Goal: Task Accomplishment & Management: Use online tool/utility

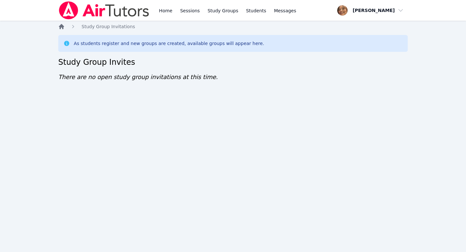
click at [62, 28] on icon "Breadcrumb" at bounding box center [61, 26] width 6 height 6
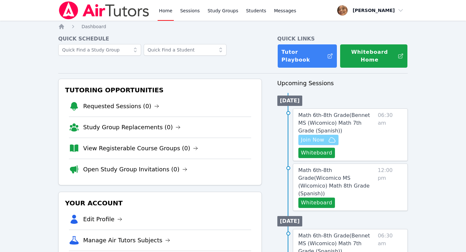
click at [162, 136] on span "Join Now" at bounding box center [312, 140] width 23 height 8
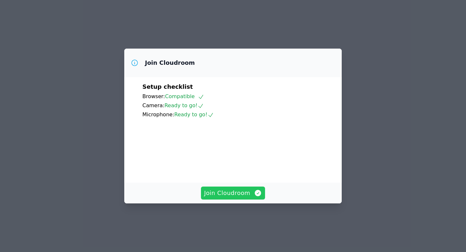
click at [247, 198] on span "Join Cloudroom" at bounding box center [233, 193] width 58 height 9
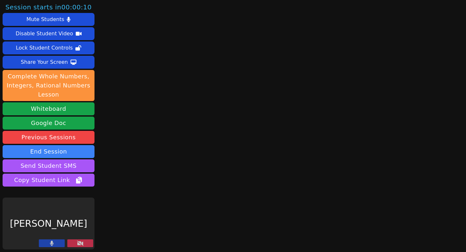
click at [76, 247] on button at bounding box center [80, 243] width 26 height 8
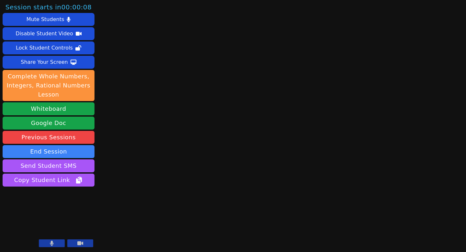
click at [59, 245] on button at bounding box center [52, 243] width 26 height 8
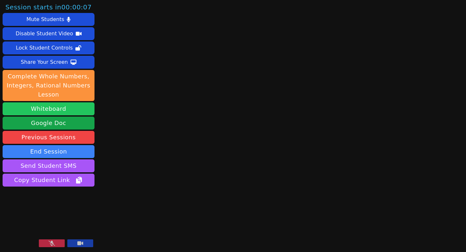
click at [79, 105] on button "Whiteboard" at bounding box center [49, 108] width 92 height 13
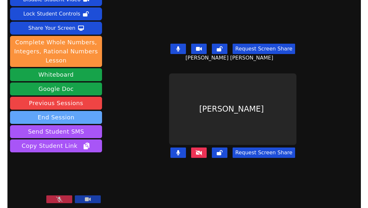
scroll to position [33, 0]
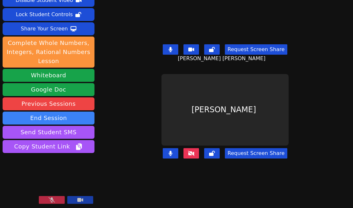
click at [57, 200] on button at bounding box center [52, 200] width 26 height 8
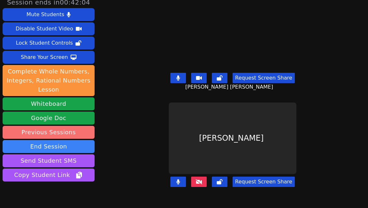
scroll to position [0, 0]
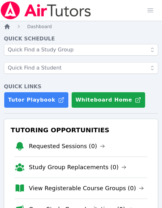
click at [7, 28] on icon "Breadcrumb" at bounding box center [7, 26] width 6 height 6
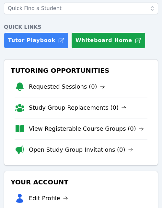
scroll to position [60, 0]
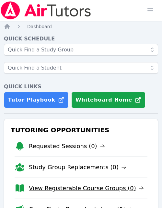
click at [86, 184] on link "View Registerable Course Groups (0)" at bounding box center [86, 188] width 115 height 9
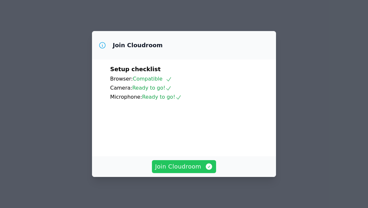
click at [185, 169] on span "Join Cloudroom" at bounding box center [184, 166] width 58 height 9
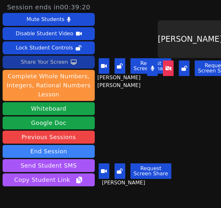
click at [57, 62] on div "Share Your Screen" at bounding box center [44, 62] width 47 height 10
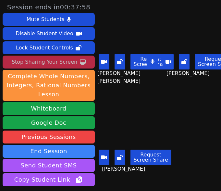
click at [75, 60] on button "Stop Sharing Your Screen" at bounding box center [49, 62] width 92 height 13
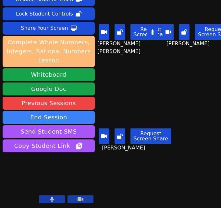
scroll to position [31, 0]
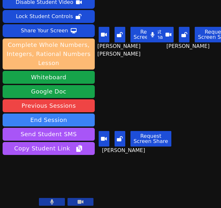
click at [52, 31] on div "Share Your Screen" at bounding box center [44, 31] width 47 height 10
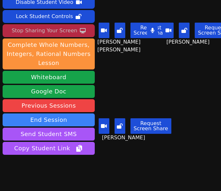
click at [69, 28] on div "Stop Sharing Your Screen" at bounding box center [44, 31] width 65 height 10
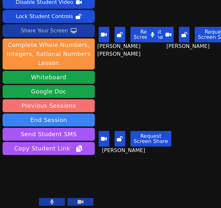
click at [54, 33] on div "Share Your Screen" at bounding box center [44, 31] width 47 height 10
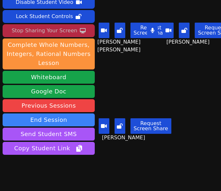
click at [64, 28] on div "Stop Sharing Your Screen" at bounding box center [44, 31] width 65 height 10
click at [64, 45] on div "Mute Students Disable Student Video Lock Student Controls Stop Sharing Your Scr…" at bounding box center [49, 69] width 92 height 175
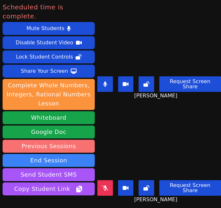
scroll to position [34, 0]
